Goal: Transaction & Acquisition: Subscribe to service/newsletter

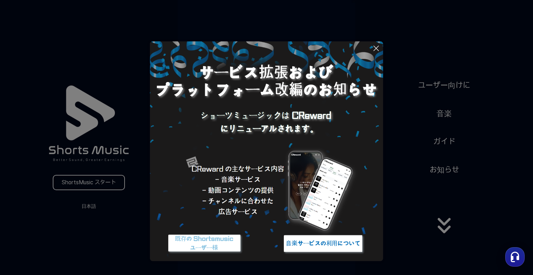
click at [376, 51] on icon at bounding box center [376, 48] width 8 height 8
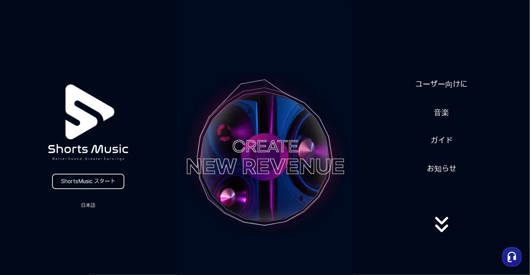
click at [94, 182] on link "ShortsMusic スタート" at bounding box center [88, 181] width 72 height 15
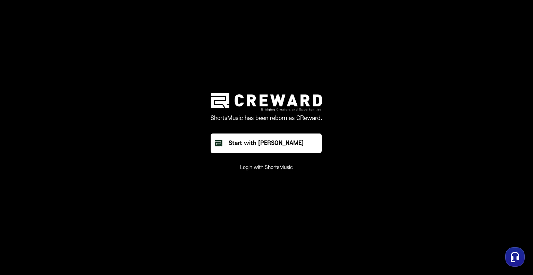
click at [264, 169] on button "Login with ShortsMusic" at bounding box center [266, 167] width 53 height 7
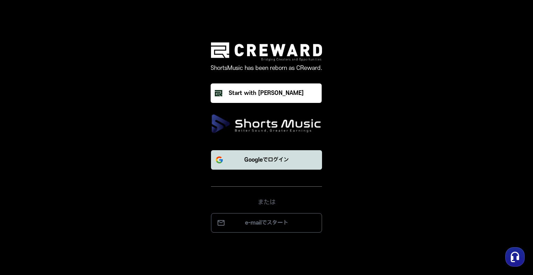
click at [248, 166] on button "Googleでログイン" at bounding box center [266, 159] width 111 height 19
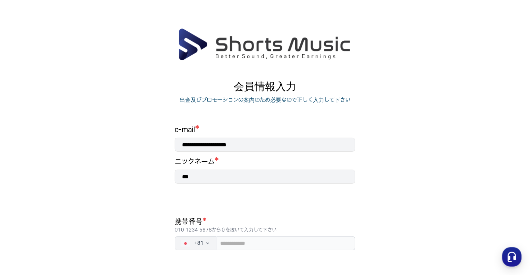
scroll to position [58, 0]
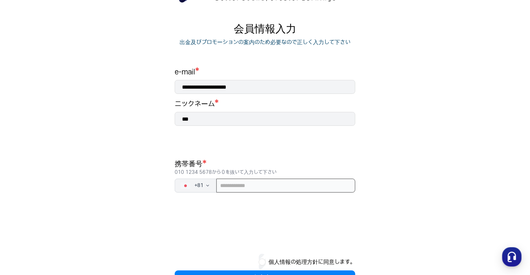
click at [257, 186] on input "tel" at bounding box center [285, 185] width 139 height 14
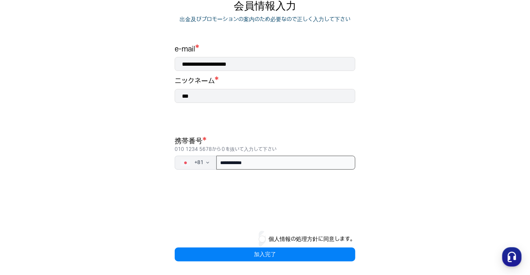
type input "**********"
click at [265, 241] on div "個人情報の処理方針に同意します。" at bounding box center [265, 239] width 181 height 17
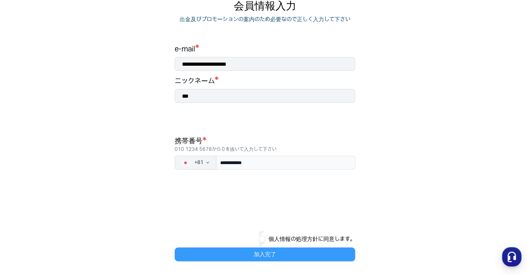
click at [258, 255] on button "加入完了" at bounding box center [265, 254] width 181 height 14
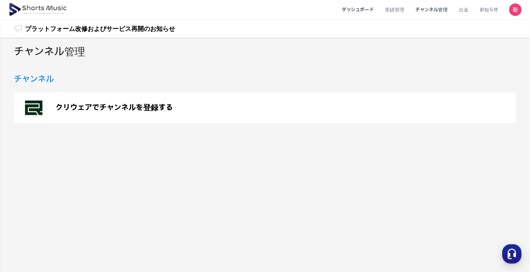
click at [348, 7] on li "ダッシュボード" at bounding box center [357, 10] width 43 height 18
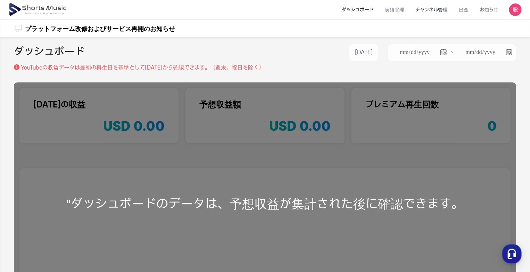
drag, startPoint x: 445, startPoint y: 10, endPoint x: 448, endPoint y: 14, distance: 4.7
click at [445, 10] on li "チャンネル管理" at bounding box center [431, 10] width 43 height 18
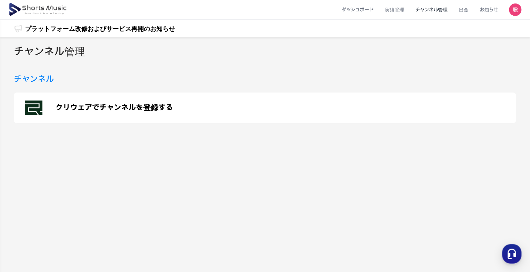
click at [73, 109] on p "クリウェアでチャンネルを登録する" at bounding box center [114, 107] width 117 height 8
click at [41, 78] on h3 "チャンネル" at bounding box center [34, 79] width 40 height 12
click at [79, 109] on p "クリウェアでチャンネルを登録する" at bounding box center [114, 107] width 117 height 8
click at [365, 11] on li "ダッシュボード" at bounding box center [357, 10] width 43 height 18
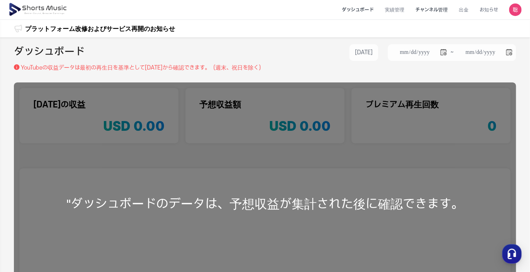
click at [438, 11] on li "チャンネル管理" at bounding box center [431, 10] width 43 height 18
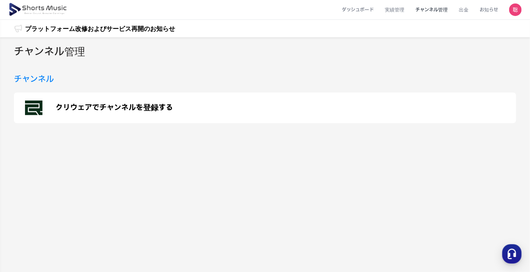
drag, startPoint x: 34, startPoint y: 81, endPoint x: 34, endPoint y: 66, distance: 15.3
click at [34, 81] on h3 "チャンネル" at bounding box center [34, 79] width 40 height 12
click at [32, 105] on polygon at bounding box center [32, 109] width 14 height 11
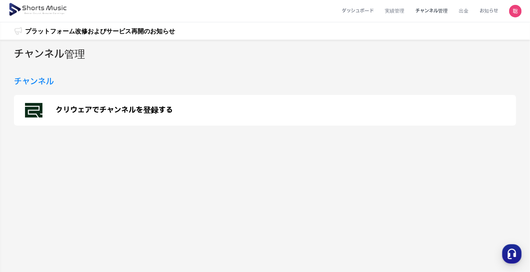
click at [443, 11] on li "チャンネル管理" at bounding box center [431, 11] width 43 height 18
click at [400, 11] on li "実績管理" at bounding box center [394, 11] width 31 height 18
